Goal: Complete application form

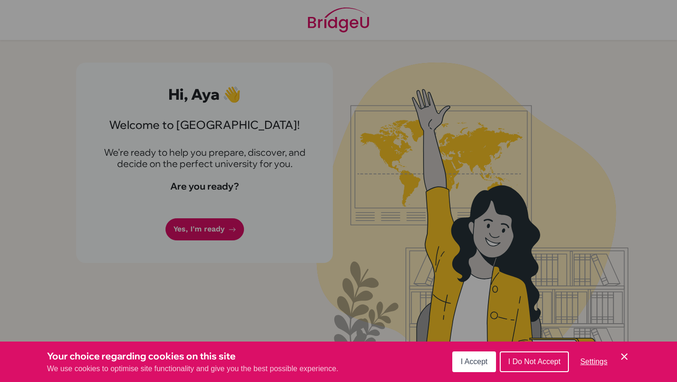
click at [619, 356] on icon "Cookie Control Close Icon" at bounding box center [624, 356] width 11 height 11
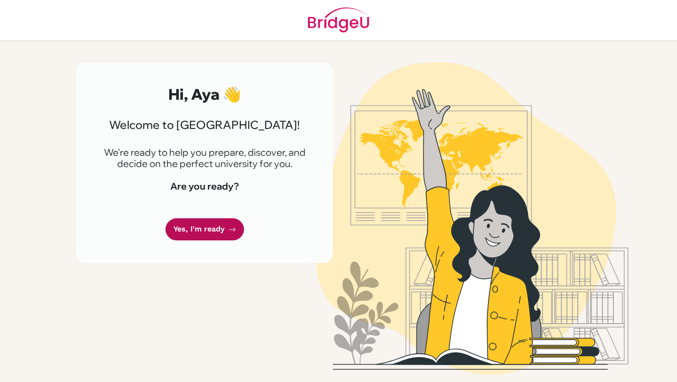
click at [208, 226] on link "Yes, I'm ready" at bounding box center [205, 229] width 79 height 22
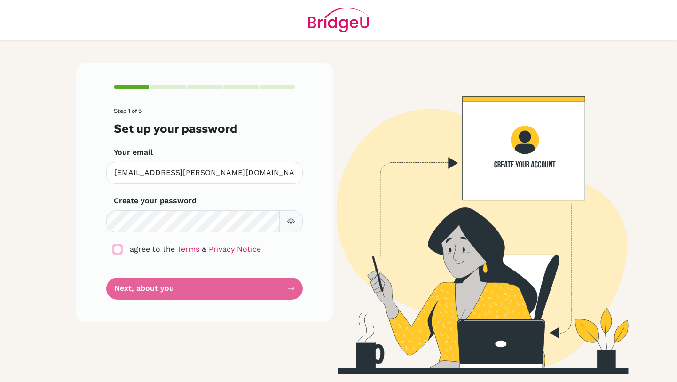
click at [116, 248] on input "checkbox" at bounding box center [118, 250] width 8 height 8
checkbox input "true"
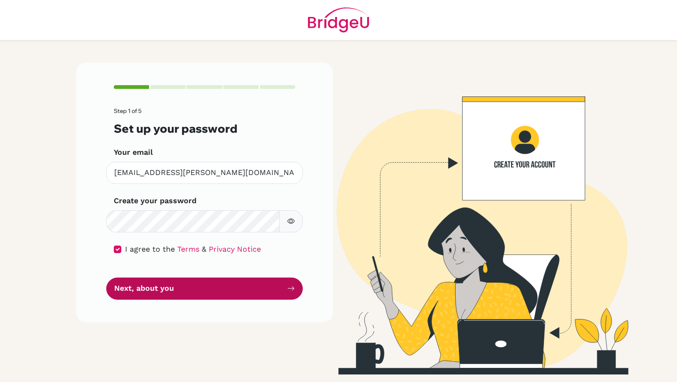
click at [153, 282] on button "Next, about you" at bounding box center [204, 289] width 197 height 22
